Goal: Task Accomplishment & Management: Complete application form

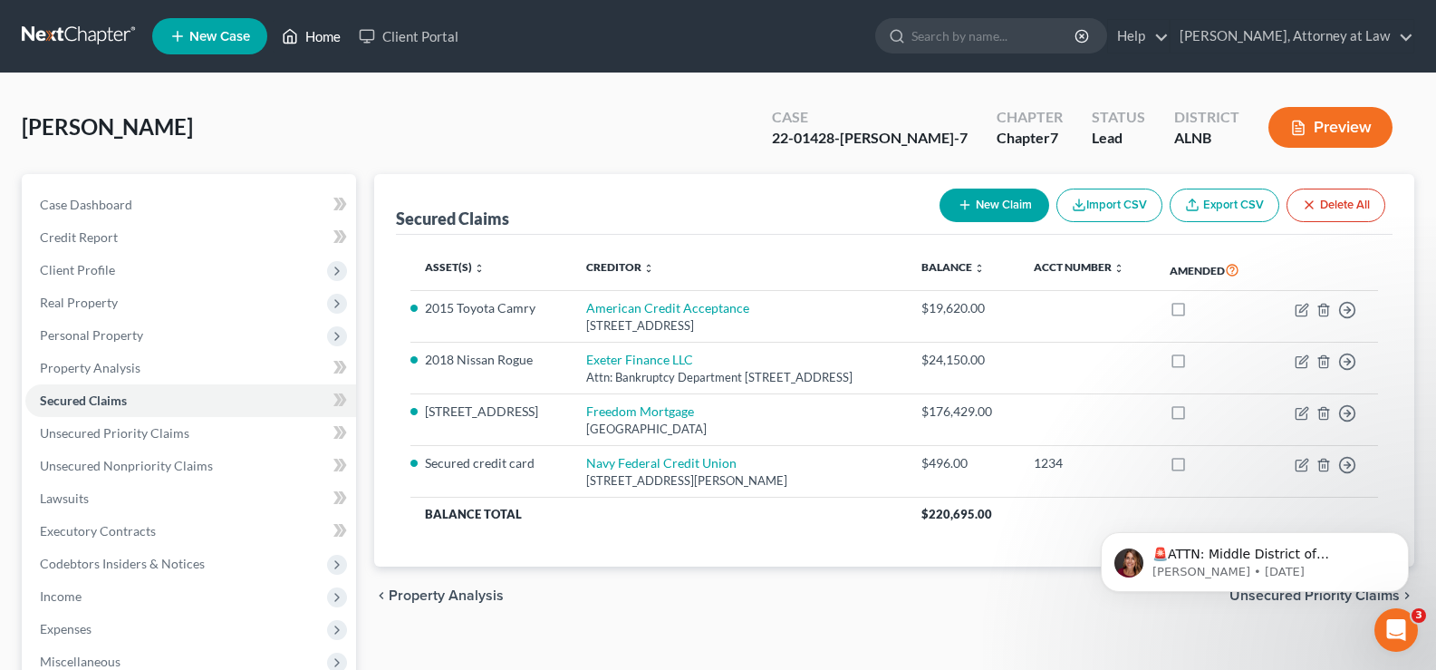
click at [326, 37] on link "Home" at bounding box center [311, 36] width 77 height 33
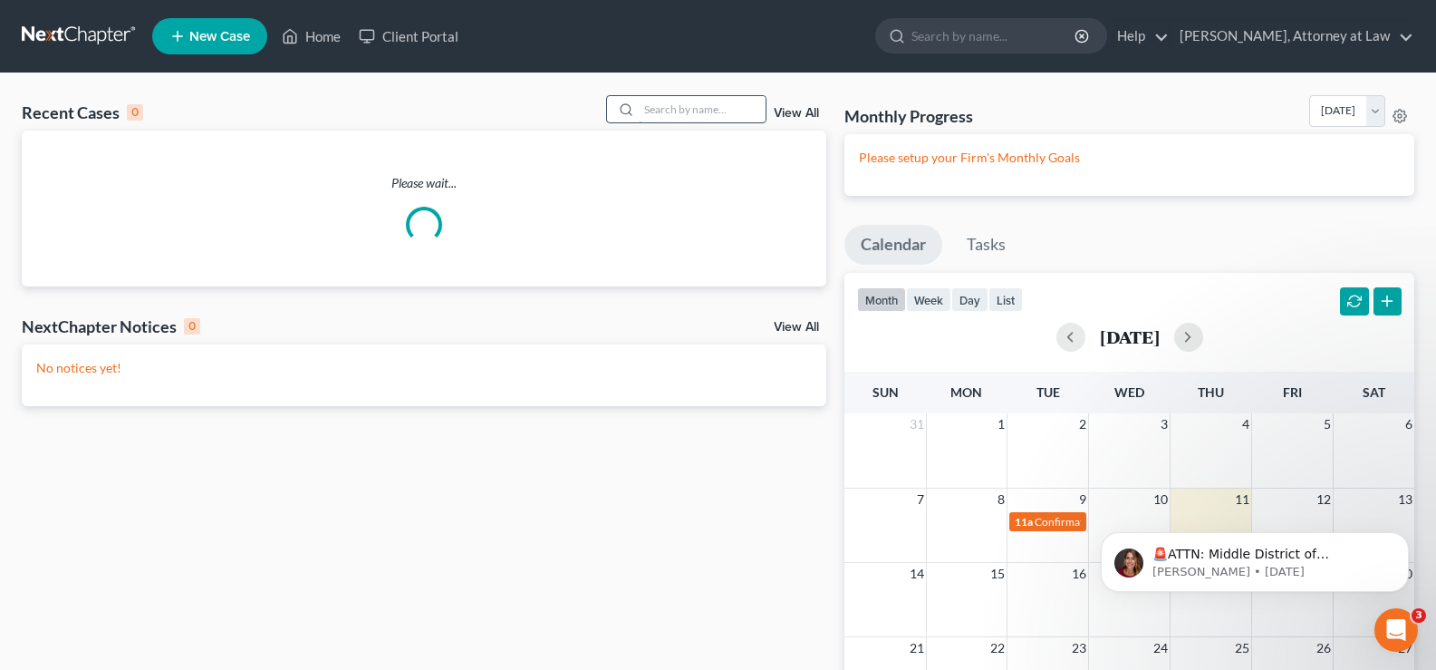
click at [698, 101] on input "search" at bounding box center [702, 109] width 127 height 26
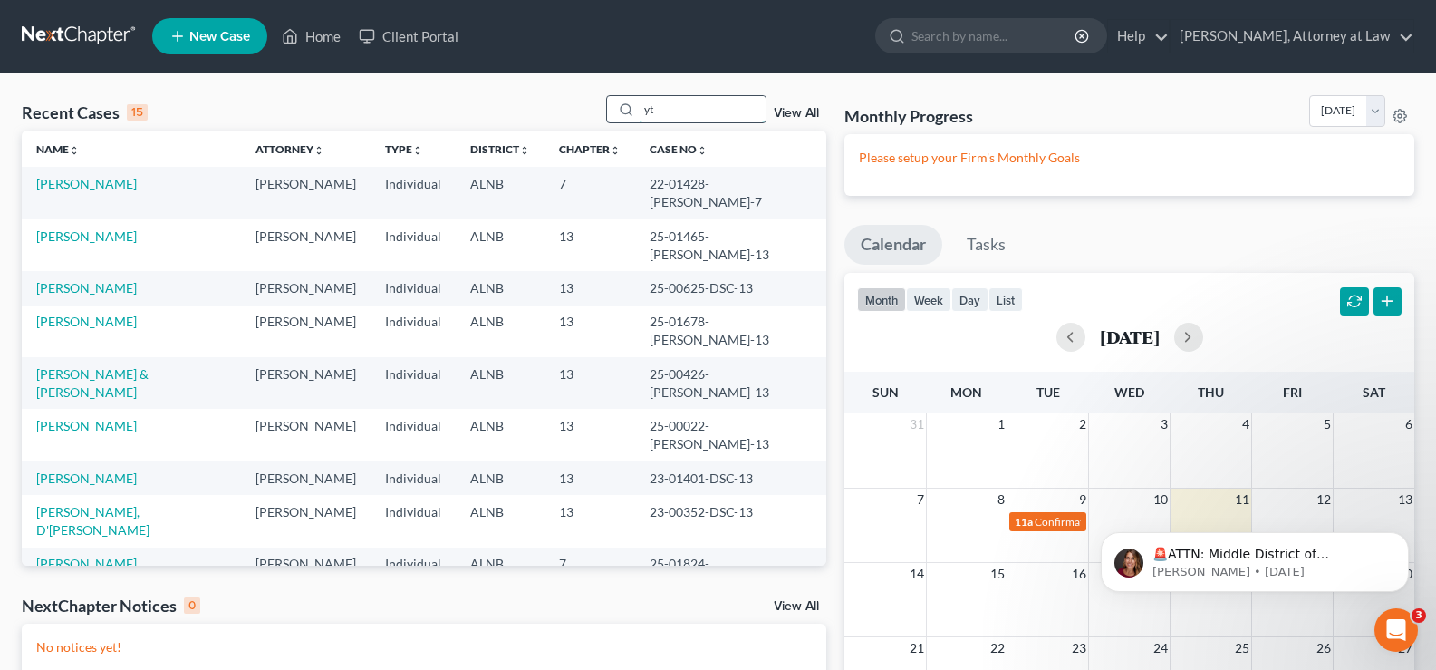
type input "y"
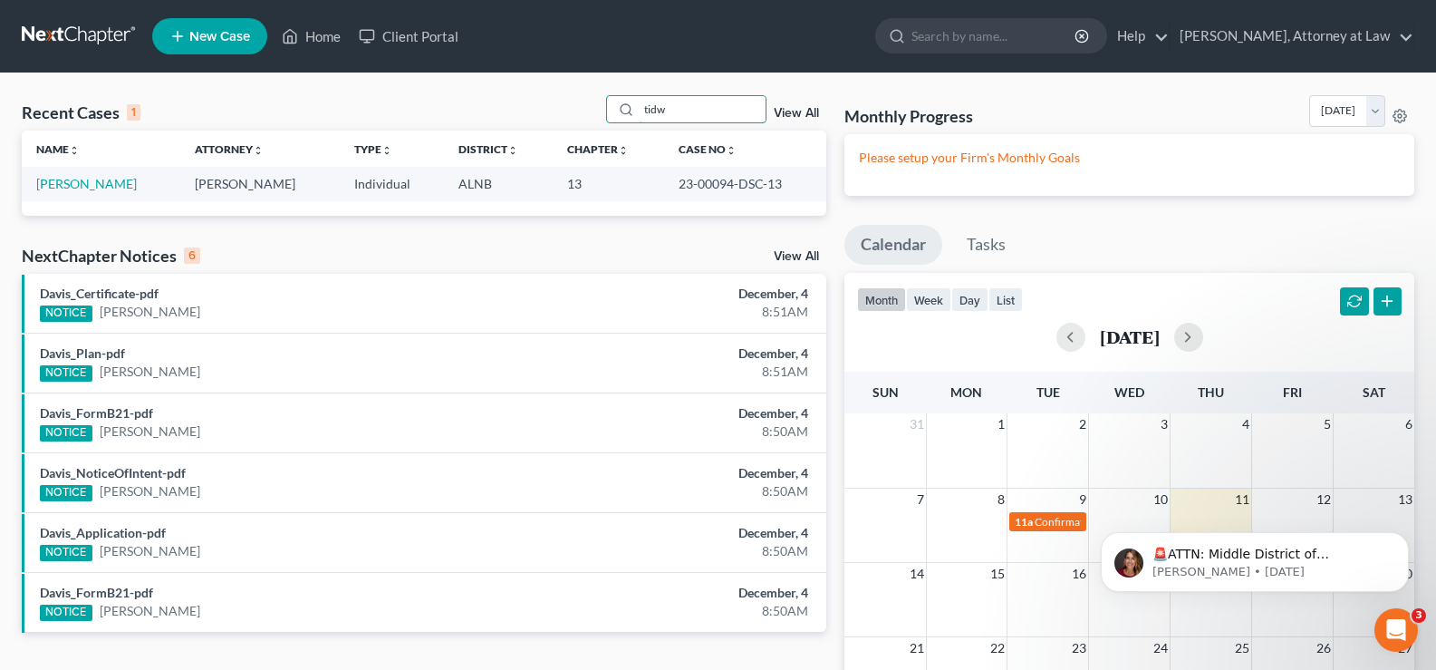
drag, startPoint x: 702, startPoint y: 109, endPoint x: 564, endPoint y: 86, distance: 140.5
click at [622, 111] on div "tidw" at bounding box center [686, 109] width 161 height 28
type input "simm"
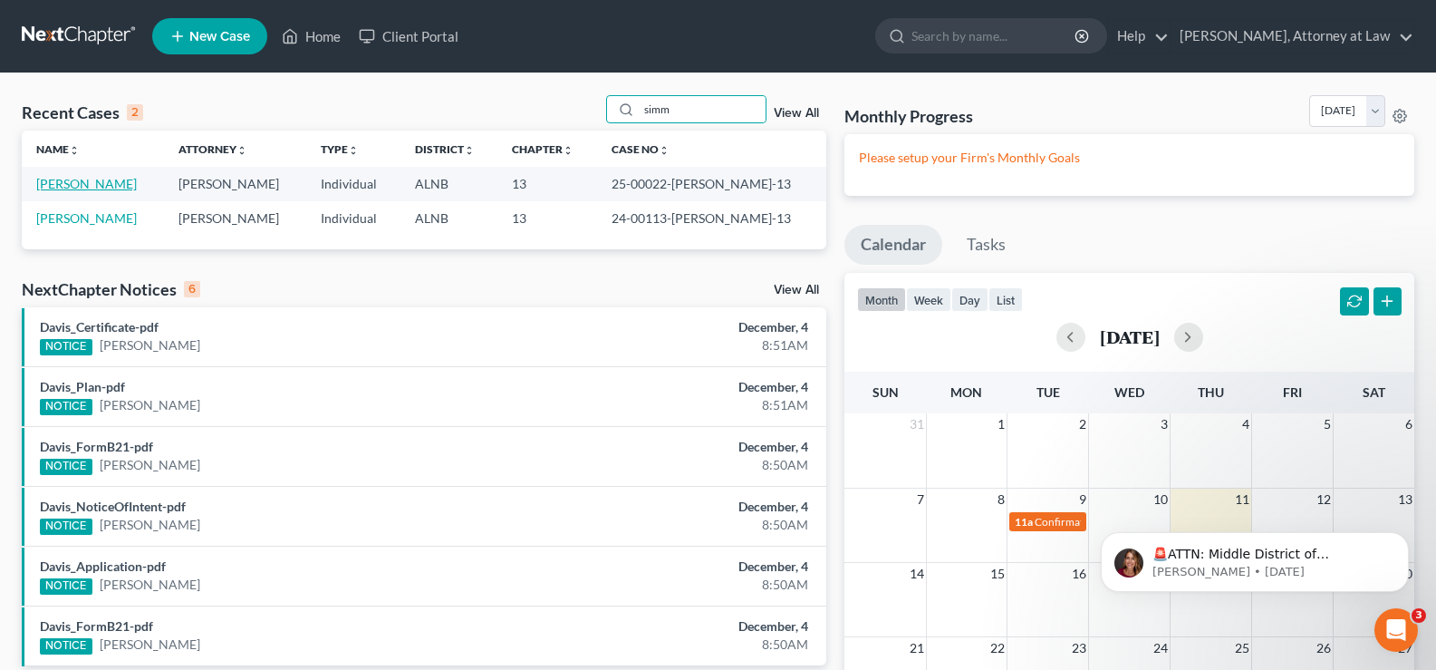
click at [95, 183] on link "[PERSON_NAME]" at bounding box center [86, 183] width 101 height 15
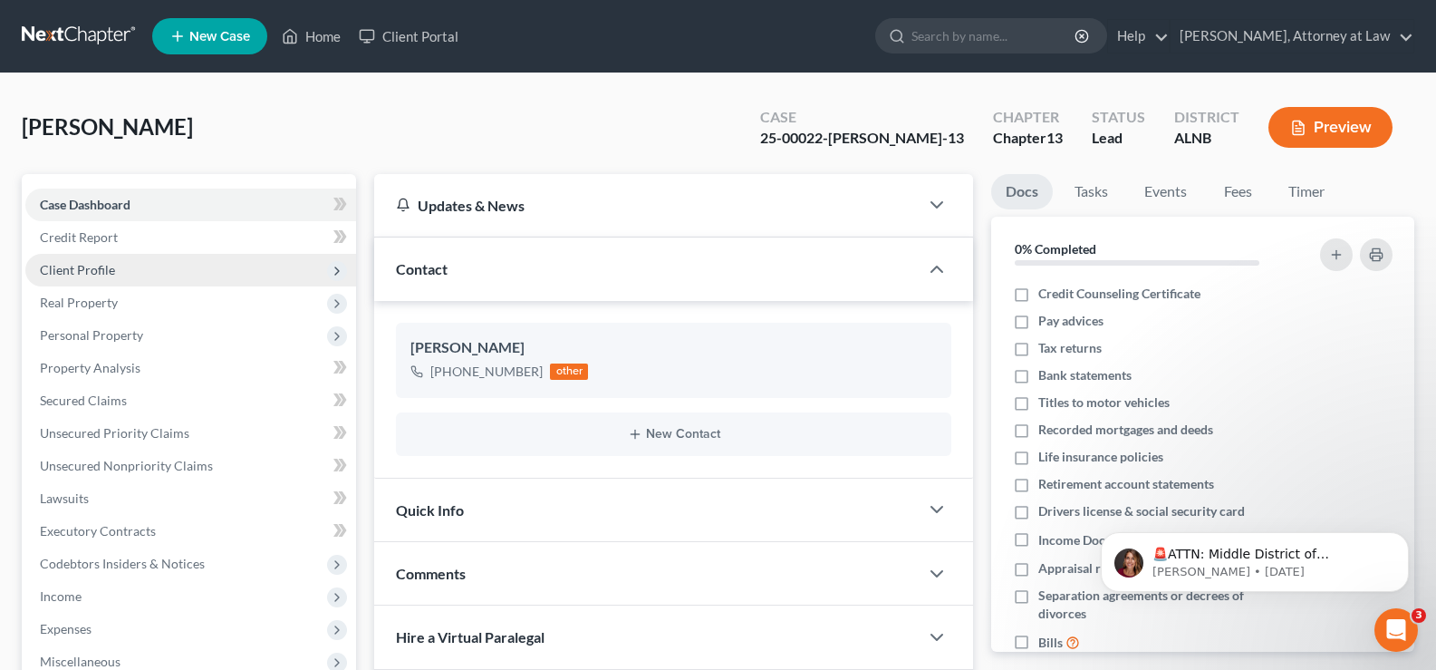
click at [103, 270] on span "Client Profile" at bounding box center [77, 269] width 75 height 15
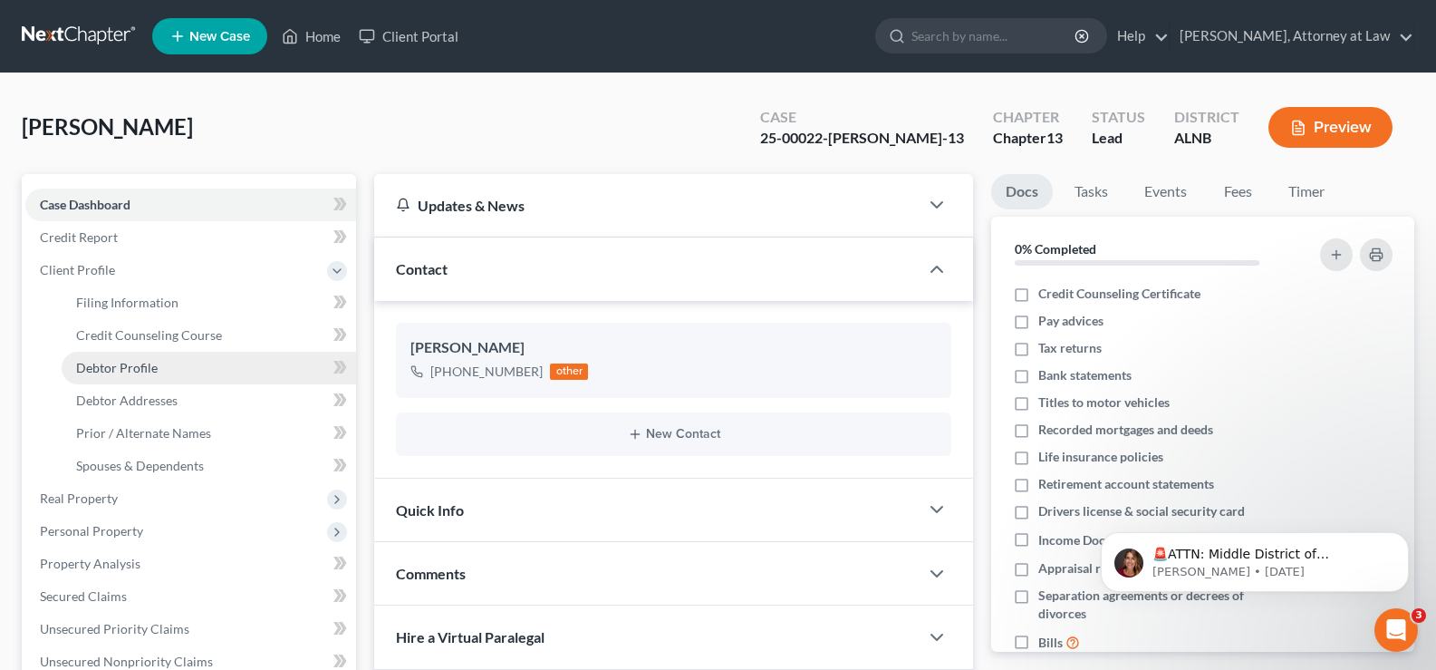
click at [151, 371] on span "Debtor Profile" at bounding box center [117, 367] width 82 height 15
select select "0"
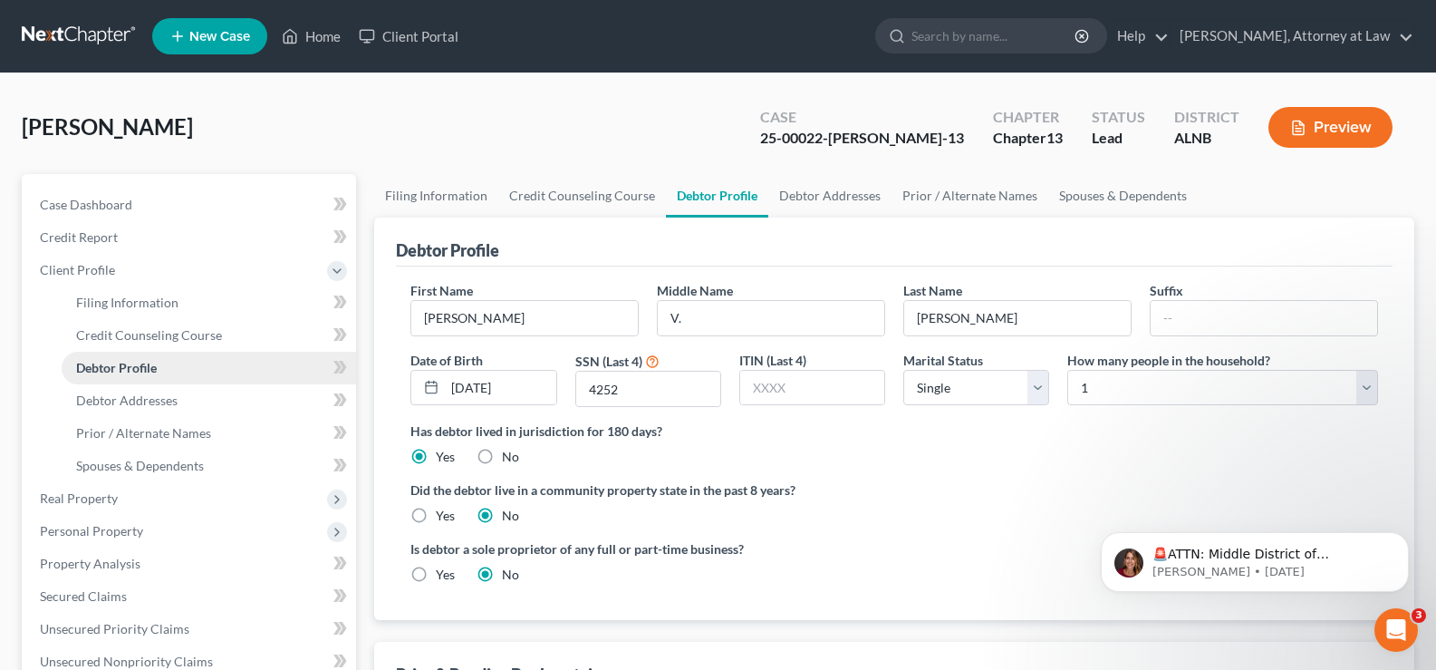
radio input "true"
